Goal: Task Accomplishment & Management: Manage account settings

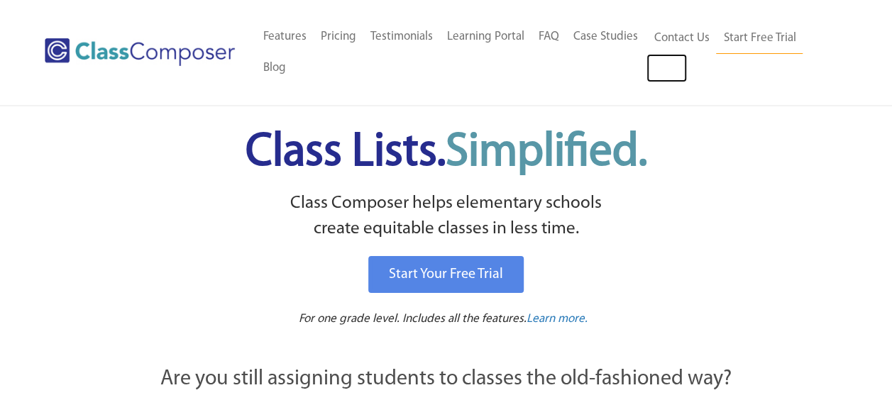
click at [658, 62] on link "Log In" at bounding box center [666, 68] width 40 height 28
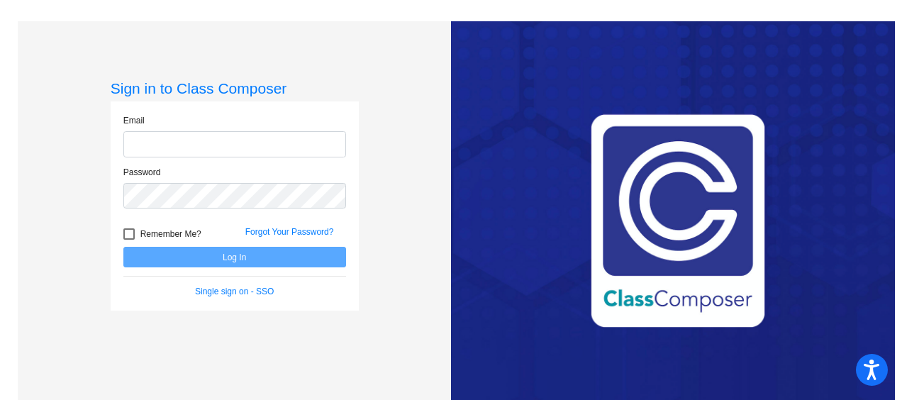
type input "[PERSON_NAME][EMAIL_ADDRESS][PERSON_NAME][DOMAIN_NAME]"
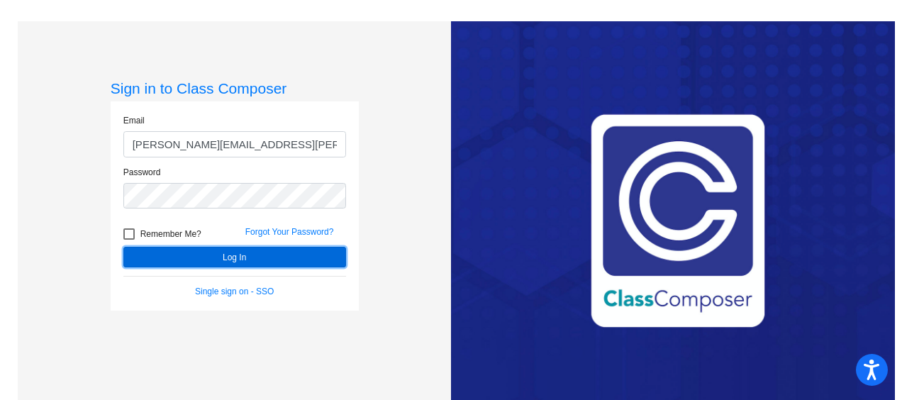
click at [263, 258] on button "Log In" at bounding box center [234, 257] width 223 height 21
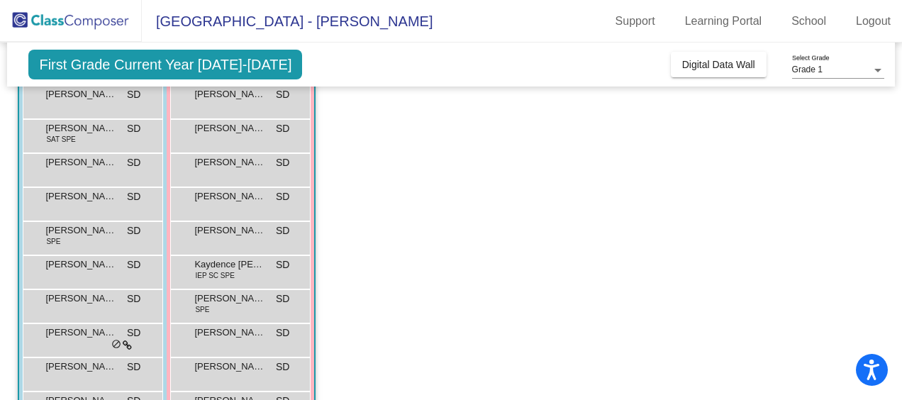
scroll to position [213, 0]
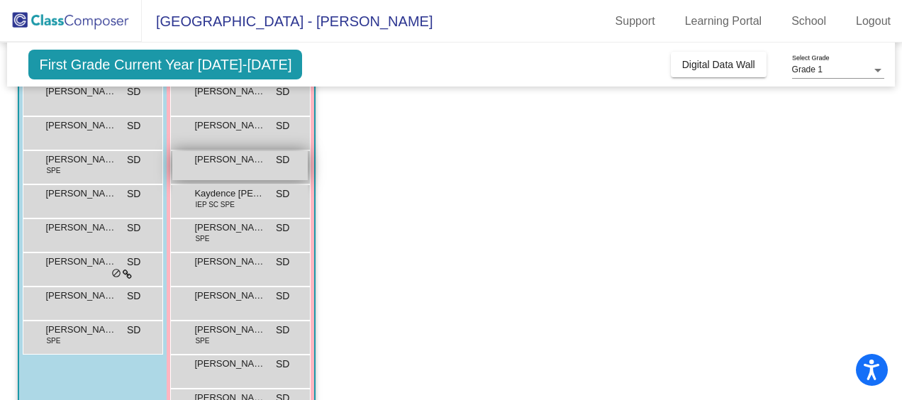
click at [268, 163] on div "[PERSON_NAME] SD lock do_not_disturb_alt" at bounding box center [240, 165] width 136 height 29
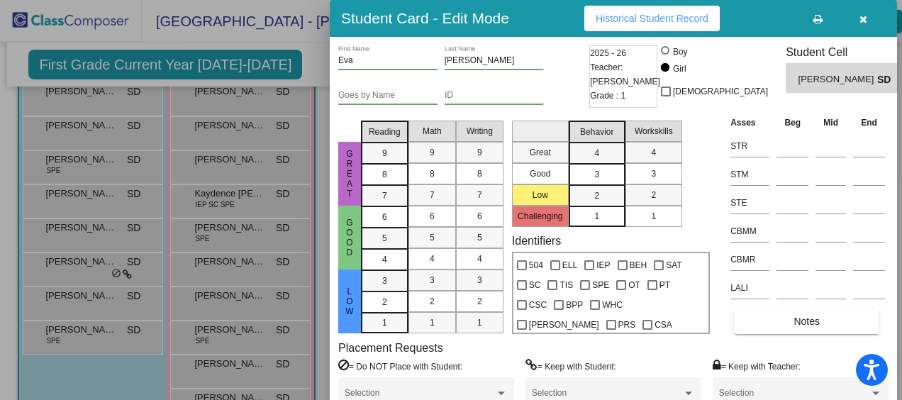
drag, startPoint x: 858, startPoint y: 22, endPoint x: 849, endPoint y: 21, distance: 9.3
click at [858, 22] on button "button" at bounding box center [863, 19] width 45 height 26
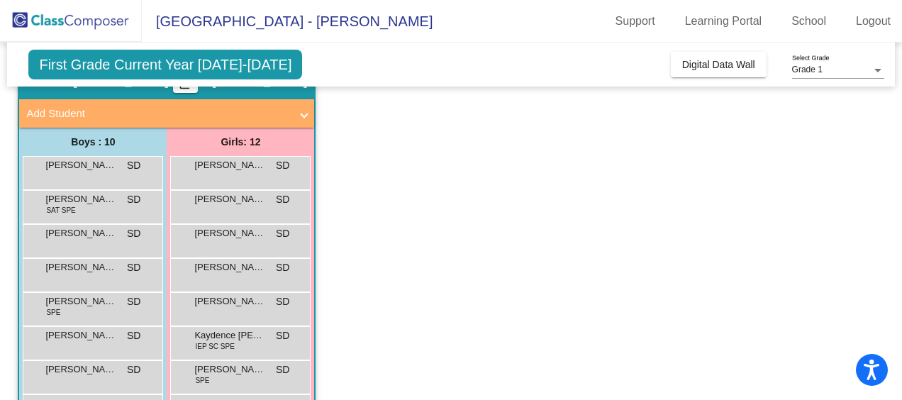
scroll to position [0, 0]
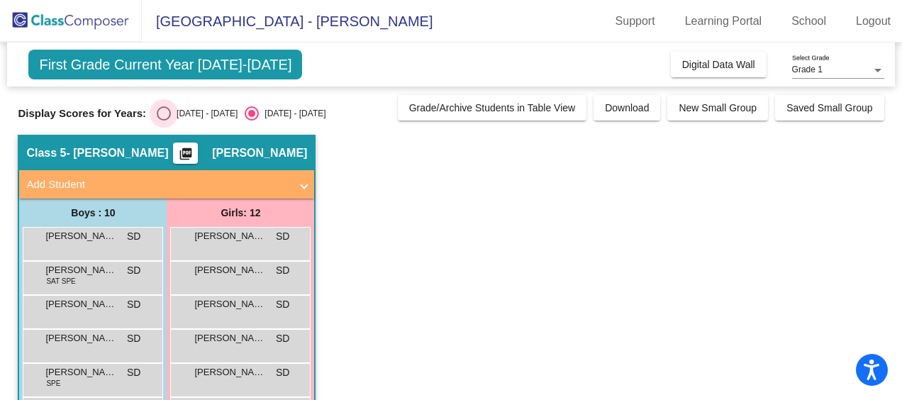
click at [157, 114] on div "Select an option" at bounding box center [164, 113] width 14 height 14
click at [163, 121] on input "[DATE] - [DATE]" at bounding box center [163, 121] width 1 height 1
radio input "true"
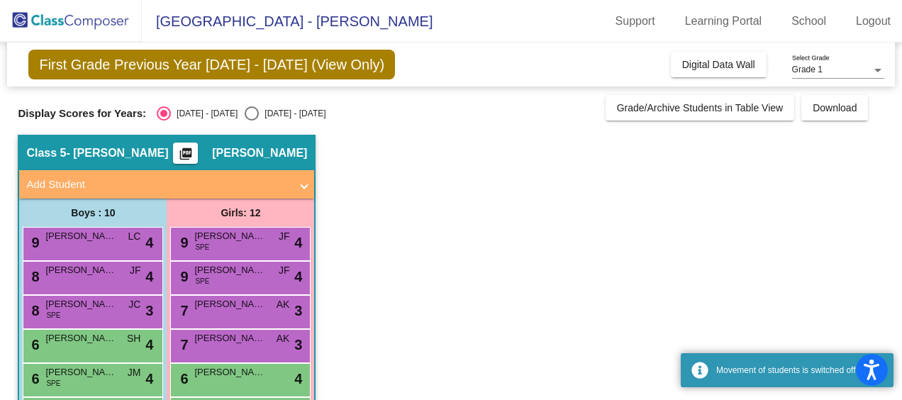
scroll to position [142, 0]
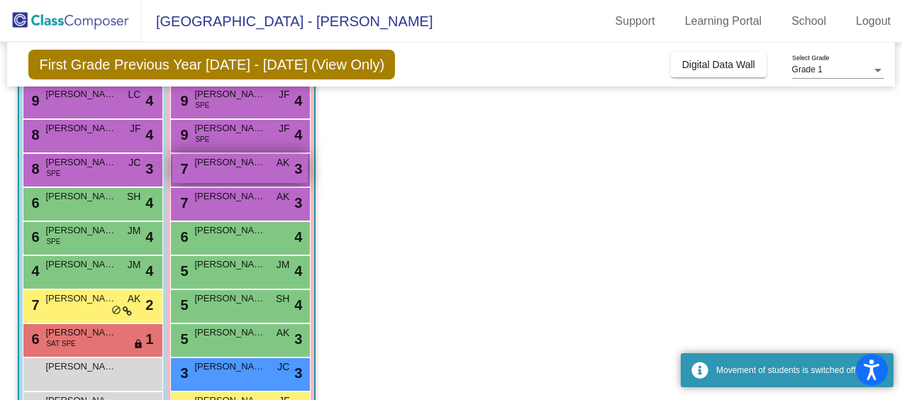
click at [229, 167] on span "[PERSON_NAME]" at bounding box center [229, 162] width 71 height 14
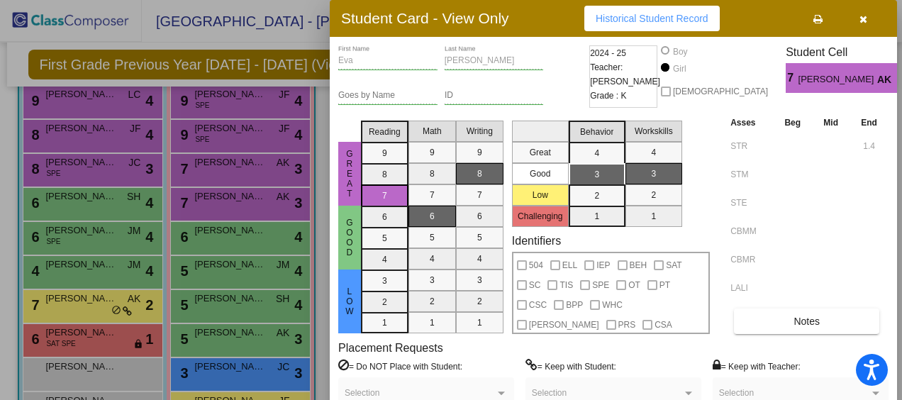
click at [867, 23] on icon "button" at bounding box center [864, 19] width 8 height 10
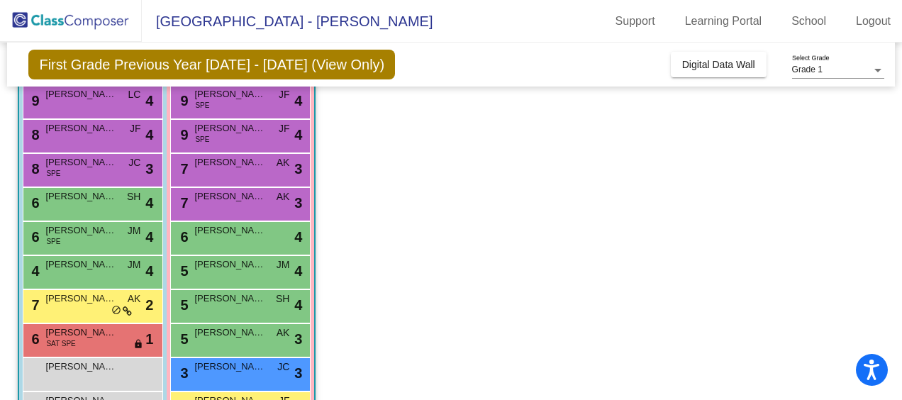
scroll to position [213, 0]
